Goal: Navigation & Orientation: Find specific page/section

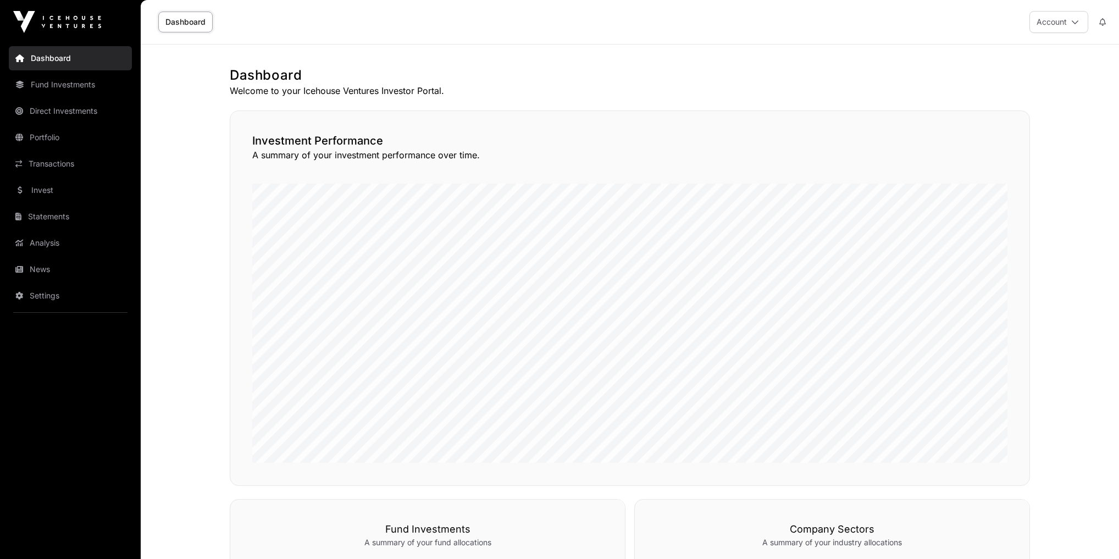
scroll to position [508, 0]
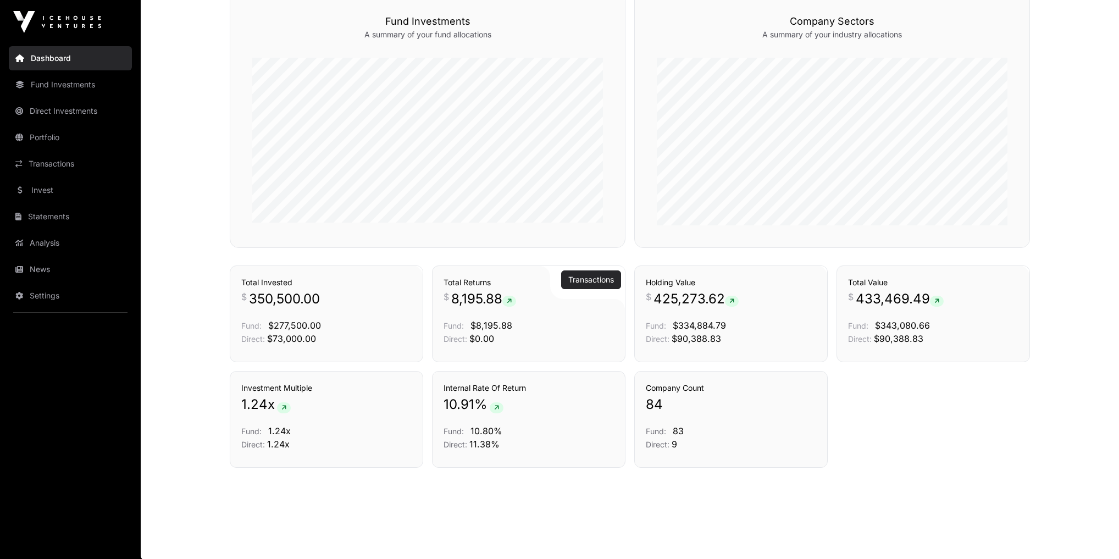
click at [586, 279] on link "Transactions" at bounding box center [591, 279] width 46 height 11
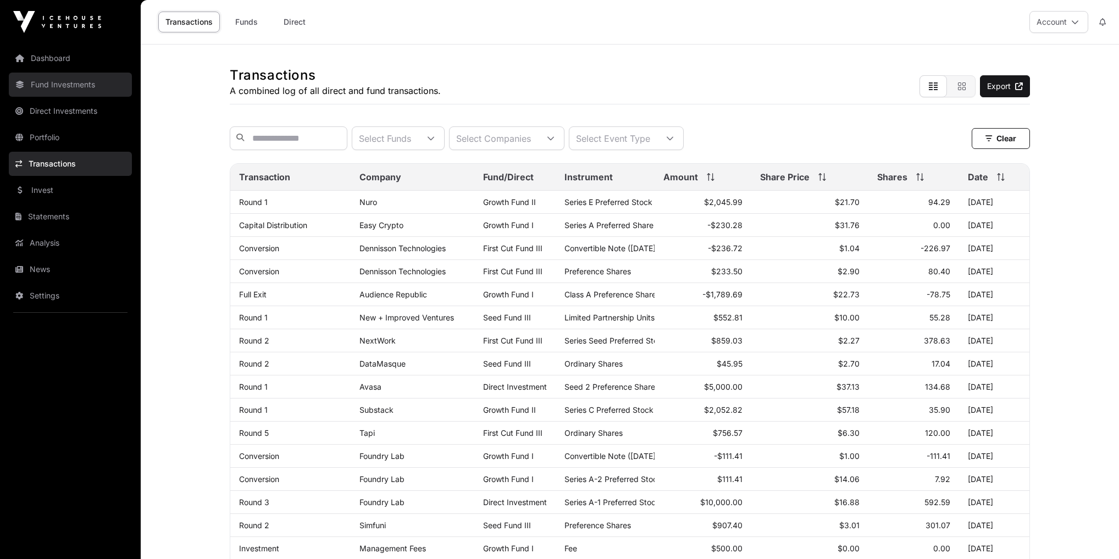
click at [51, 89] on link "Fund Investments" at bounding box center [70, 85] width 123 height 24
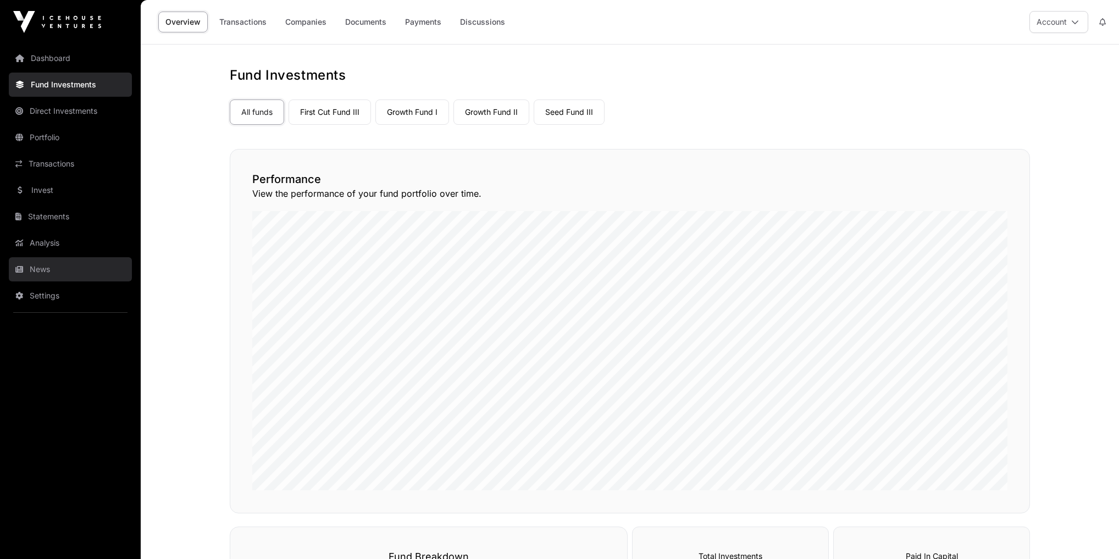
click at [57, 262] on link "News" at bounding box center [70, 269] width 123 height 24
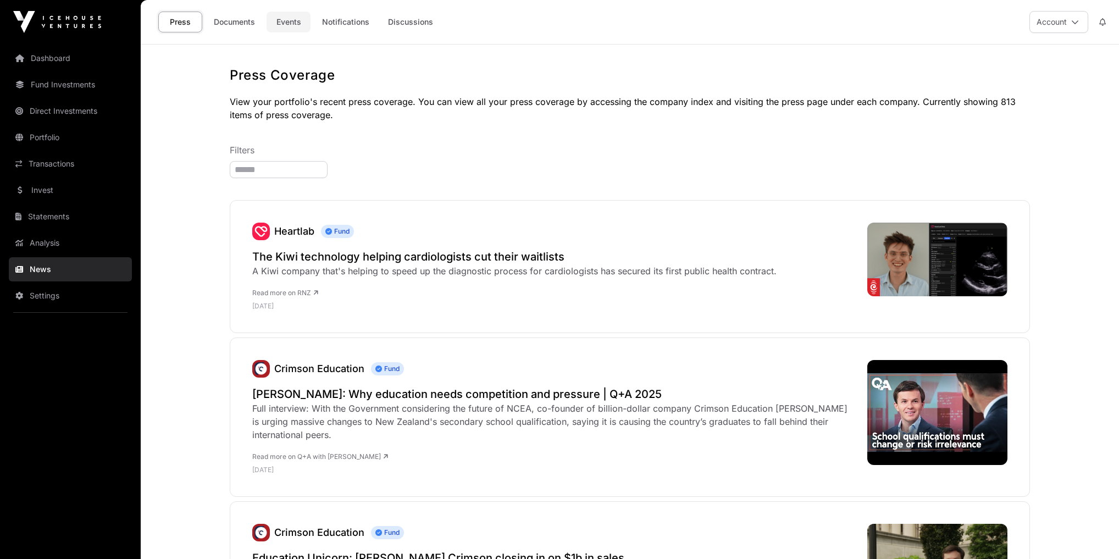
click at [290, 23] on link "Events" at bounding box center [289, 22] width 44 height 21
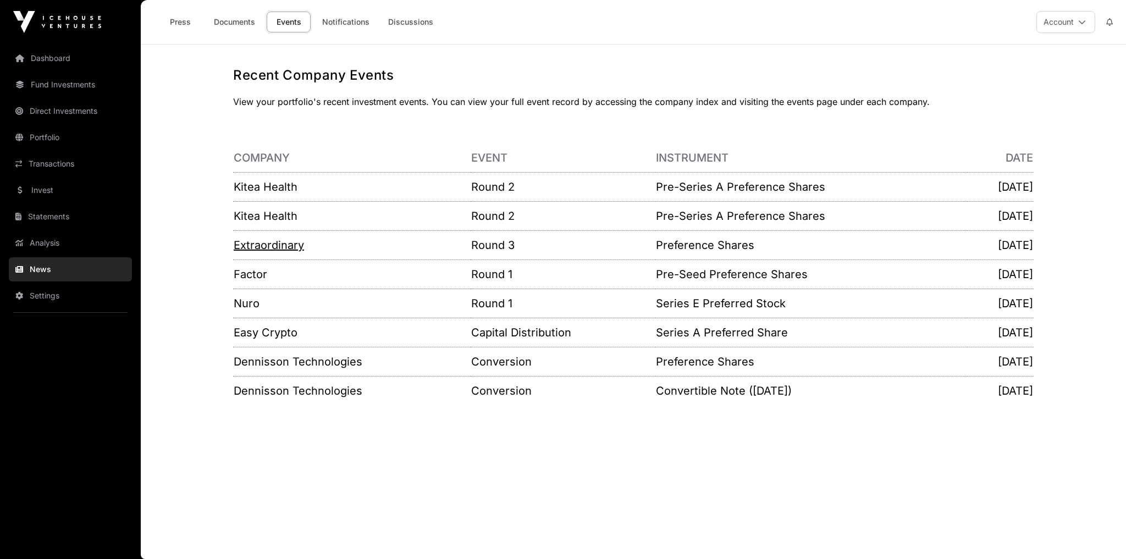
click at [268, 246] on link "Extraordinary" at bounding box center [269, 245] width 70 height 13
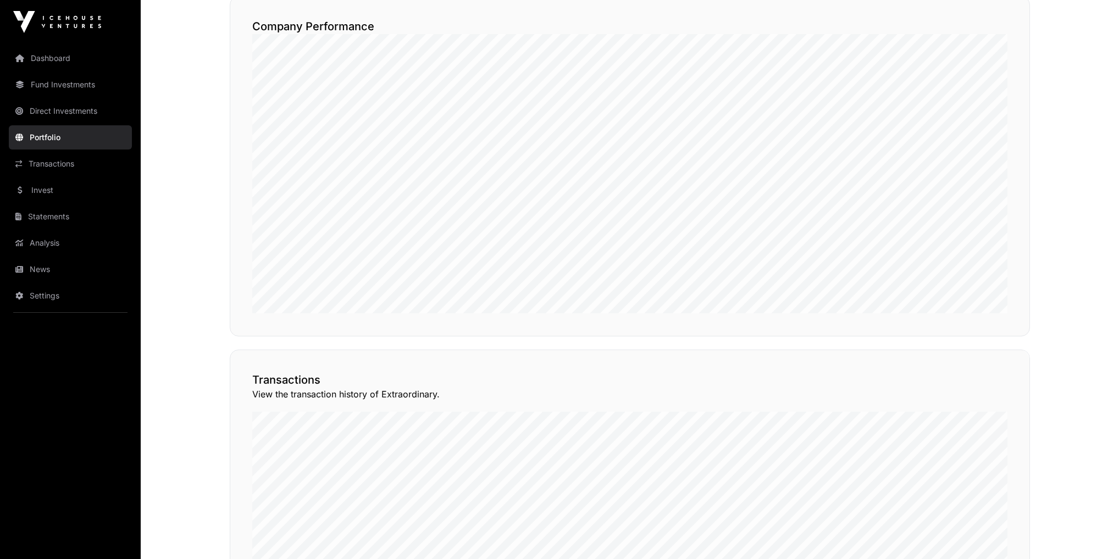
scroll to position [624, 0]
click at [32, 239] on link "Analysis" at bounding box center [70, 243] width 123 height 24
